Goal: Task Accomplishment & Management: Manage account settings

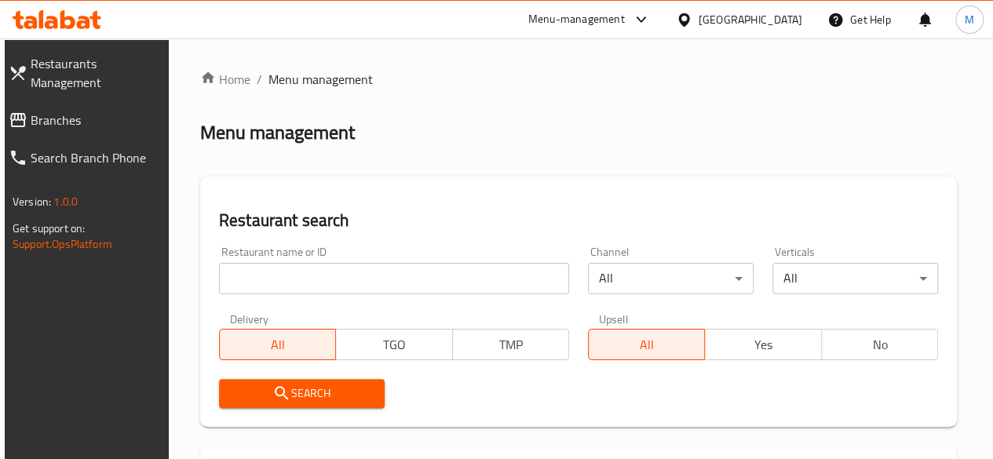
click at [283, 275] on input "search" at bounding box center [394, 278] width 350 height 31
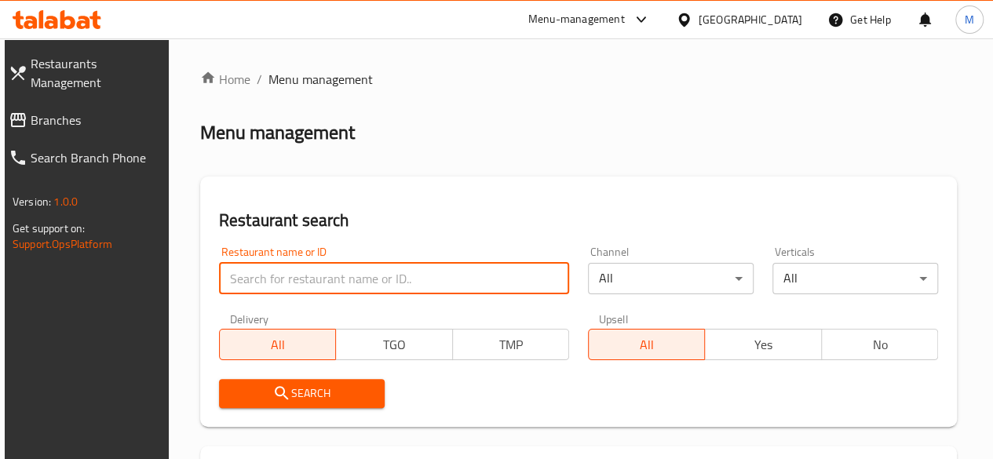
paste input "patties"
type input "patties"
click button "Search" at bounding box center [302, 393] width 166 height 29
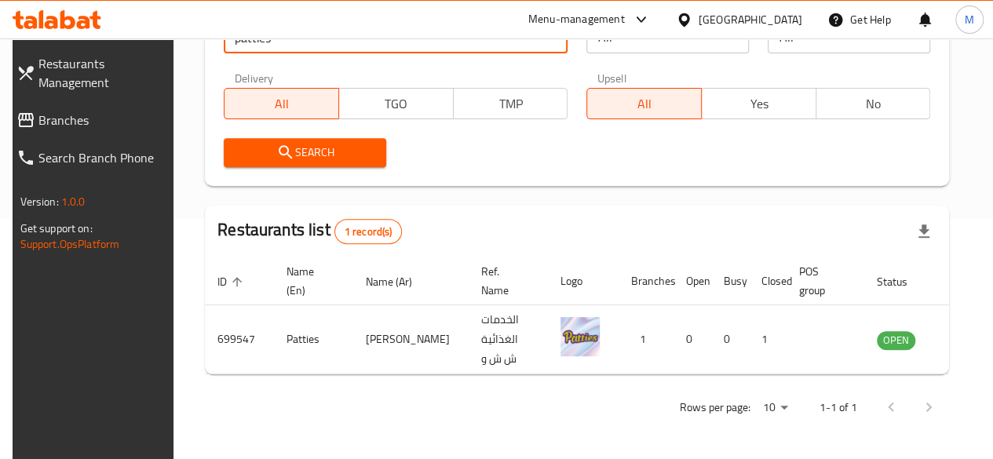
scroll to position [240, 0]
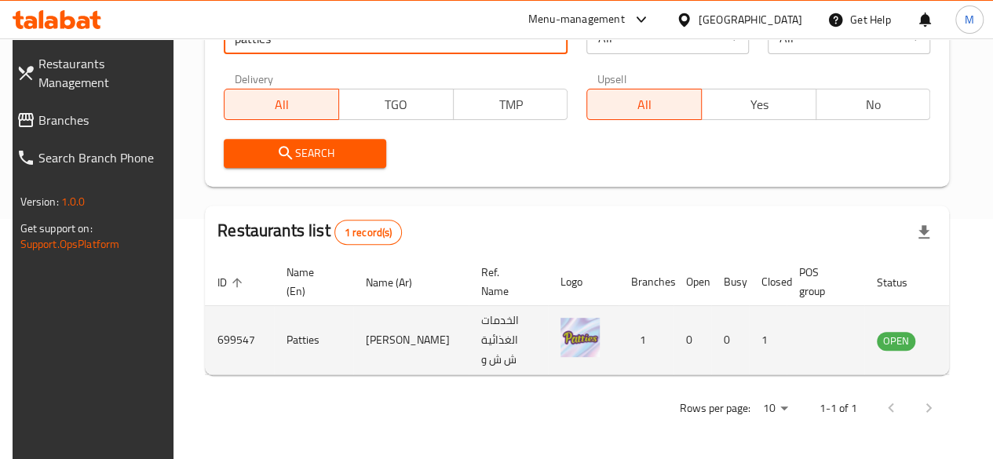
click at [947, 335] on td "enhanced table" at bounding box center [974, 340] width 54 height 69
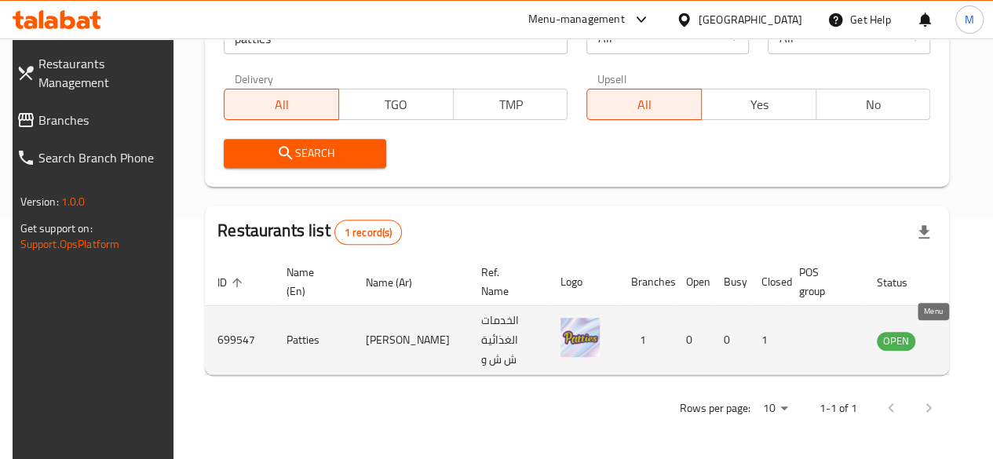
click at [959, 338] on icon "enhanced table" at bounding box center [968, 340] width 19 height 19
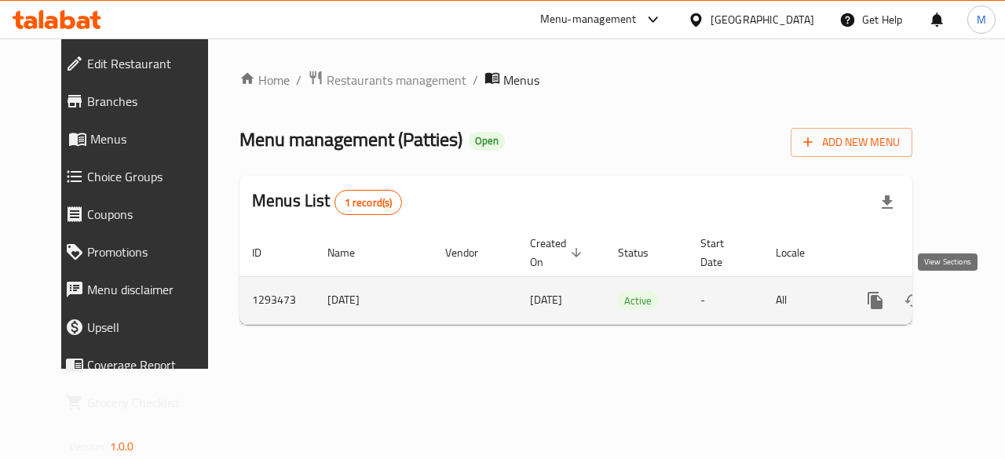
click at [981, 304] on icon "enhanced table" at bounding box center [988, 301] width 14 height 14
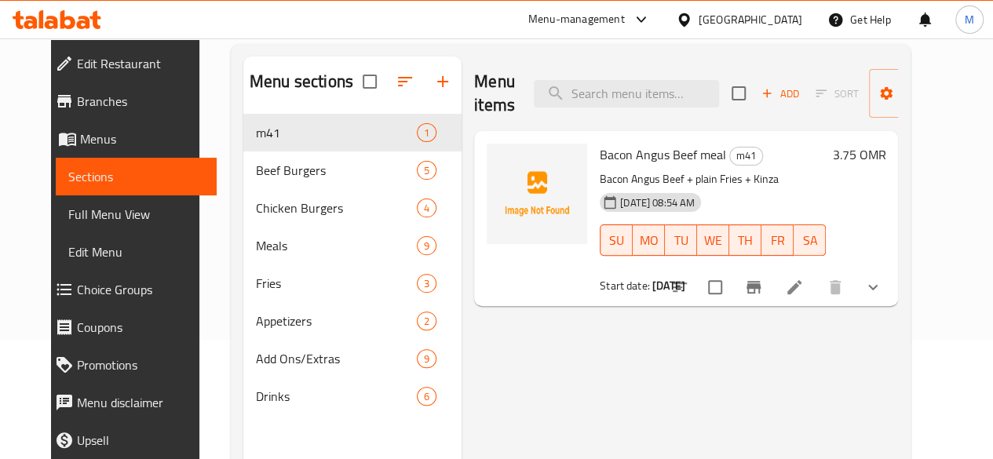
scroll to position [119, 0]
click at [804, 284] on icon at bounding box center [794, 288] width 19 height 19
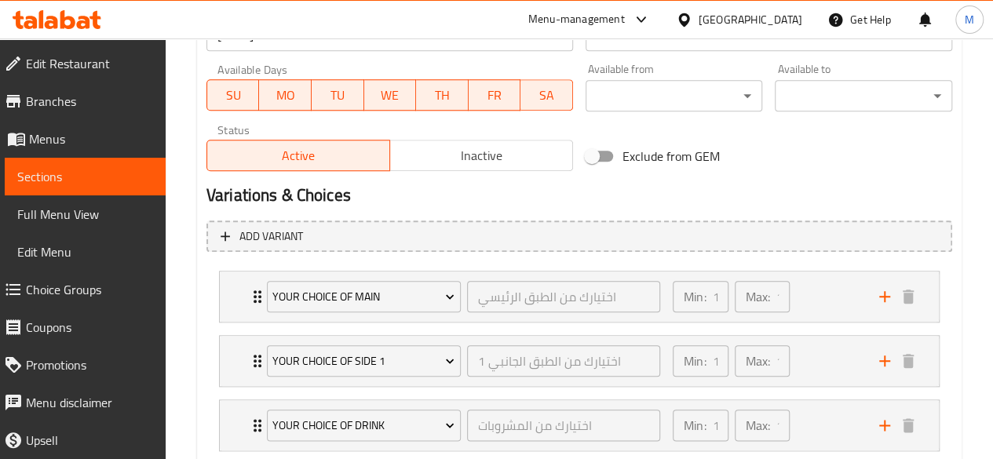
scroll to position [802, 0]
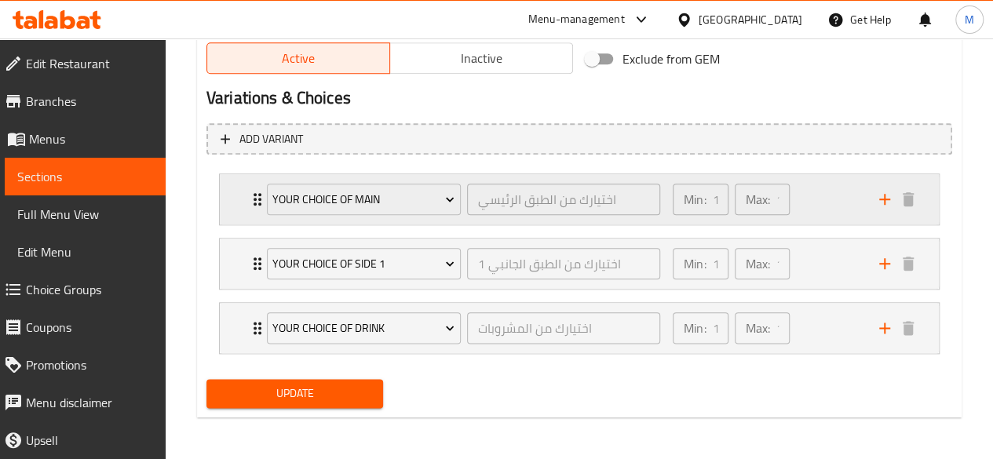
click at [829, 220] on div "Min: 1 ​ Max: 1 ​" at bounding box center [766, 199] width 206 height 50
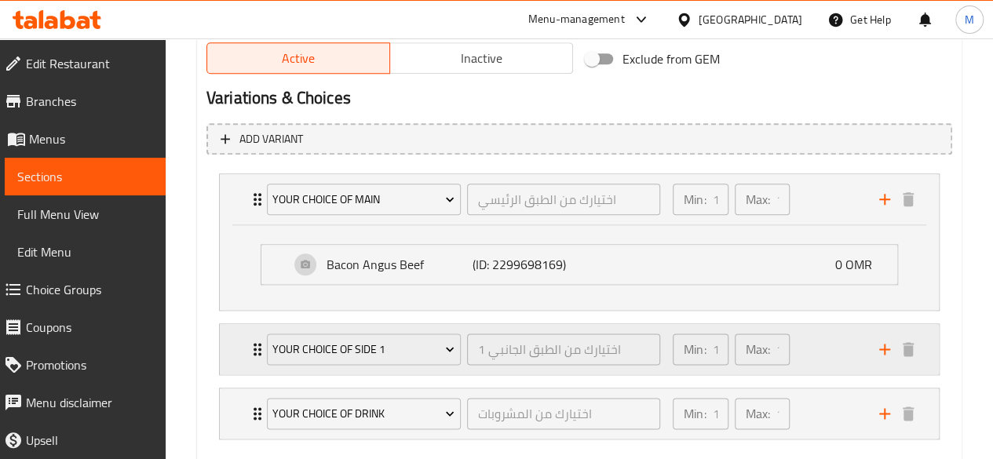
click at [818, 349] on div "Min: 1 ​ Max: 1 ​" at bounding box center [766, 349] width 206 height 50
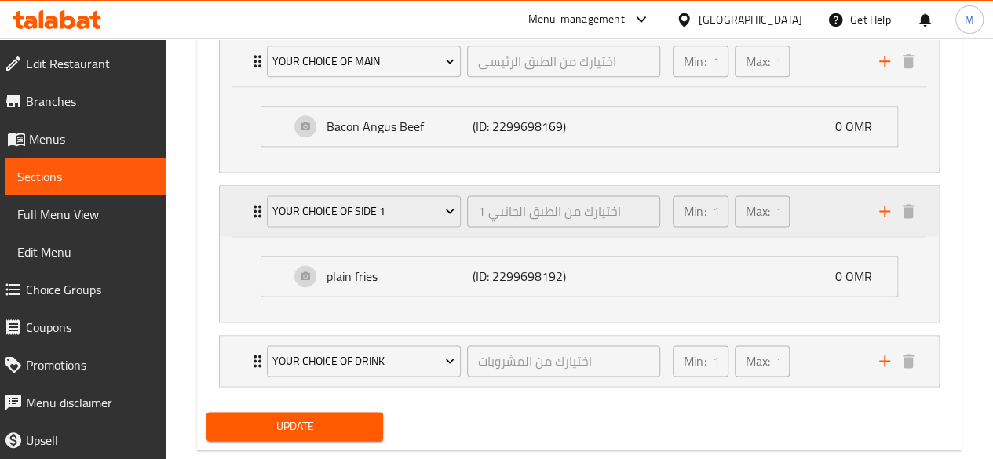
scroll to position [972, 0]
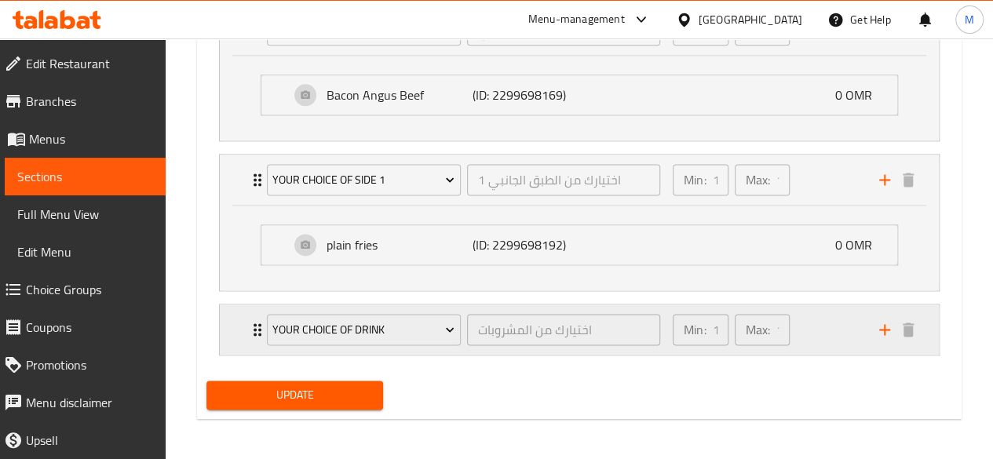
click at [828, 323] on div "Min: 1 ​ Max: 1 ​" at bounding box center [766, 330] width 206 height 50
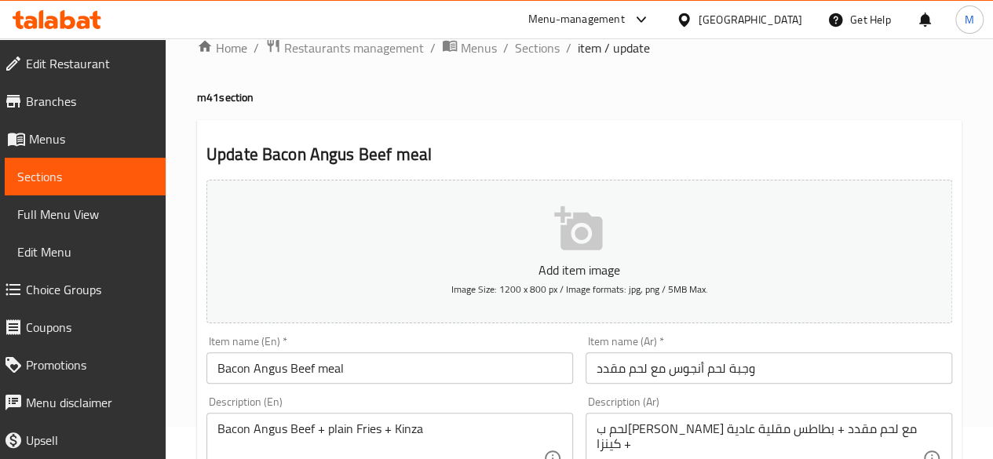
scroll to position [1, 0]
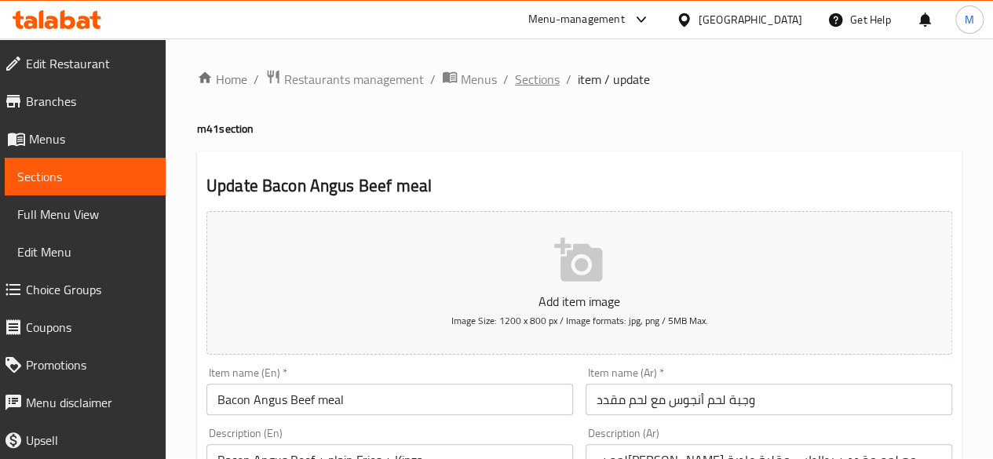
click at [526, 79] on span "Sections" at bounding box center [537, 79] width 45 height 19
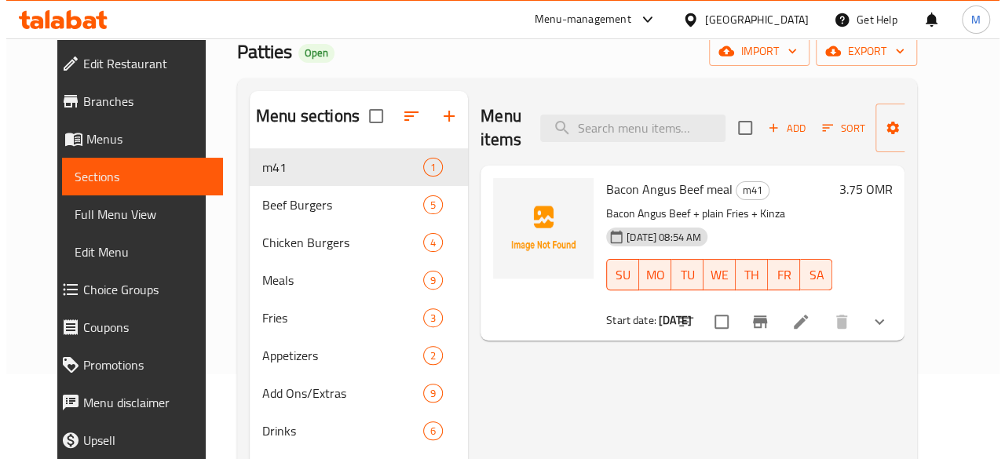
scroll to position [86, 0]
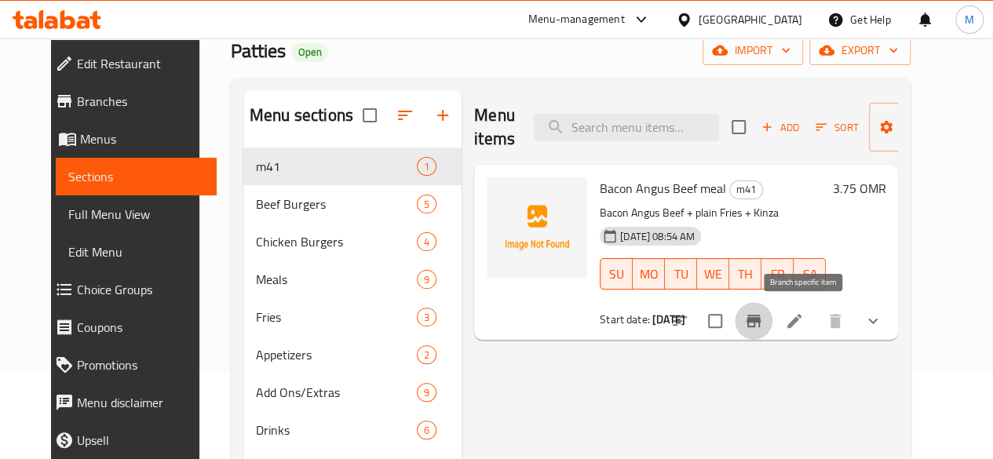
click at [763, 316] on icon "Branch-specific-item" at bounding box center [753, 321] width 19 height 19
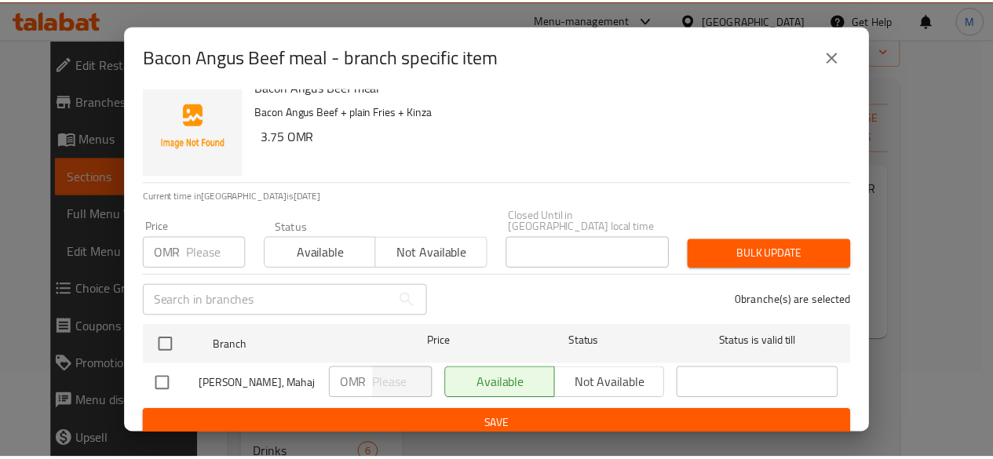
scroll to position [19, 0]
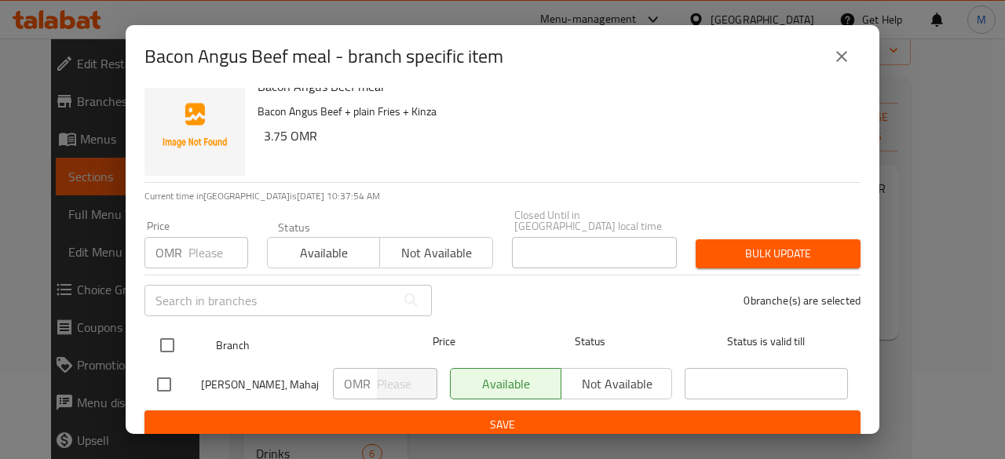
click at [168, 331] on input "checkbox" at bounding box center [167, 345] width 33 height 33
checkbox input "true"
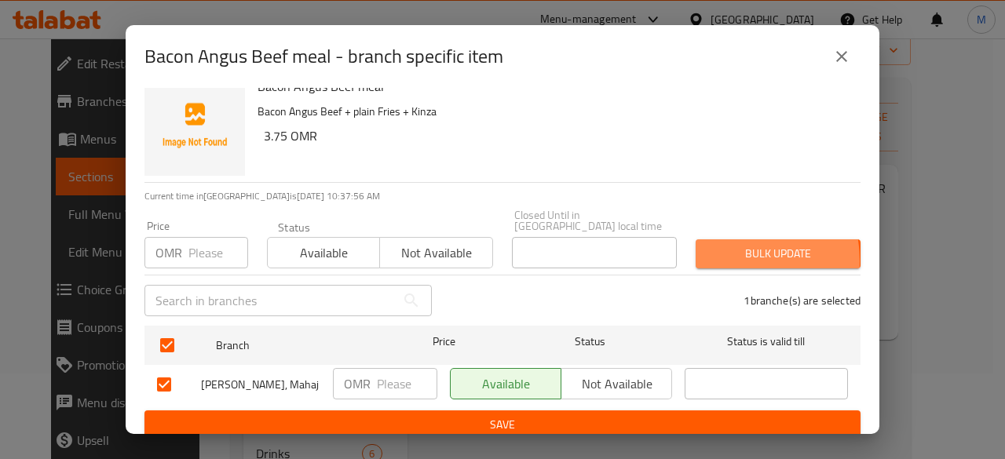
click at [717, 249] on span "Bulk update" at bounding box center [778, 254] width 140 height 20
